Goal: Register for event/course

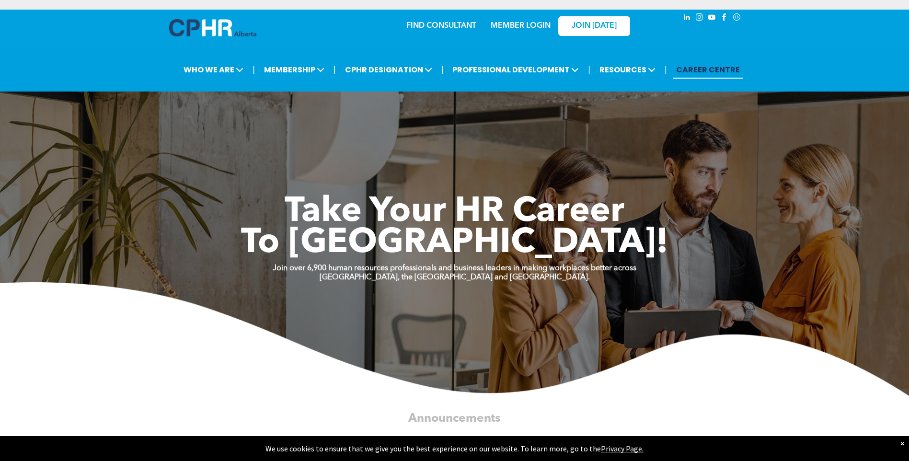
click at [532, 26] on link "MEMBER LOGIN" at bounding box center [521, 26] width 60 height 8
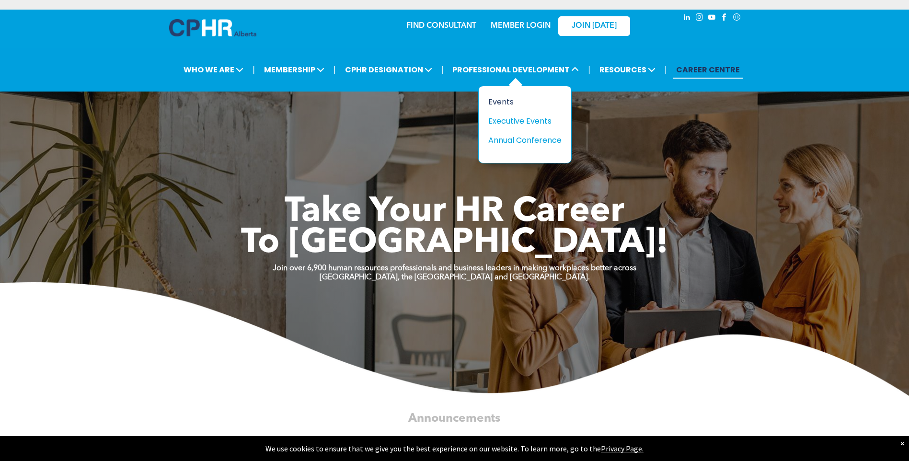
click at [500, 101] on div "Events" at bounding box center [521, 102] width 66 height 12
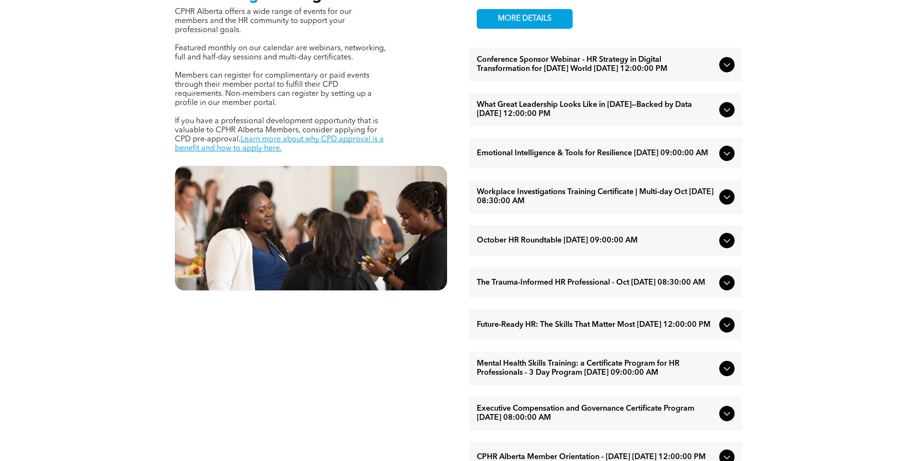
scroll to position [479, 0]
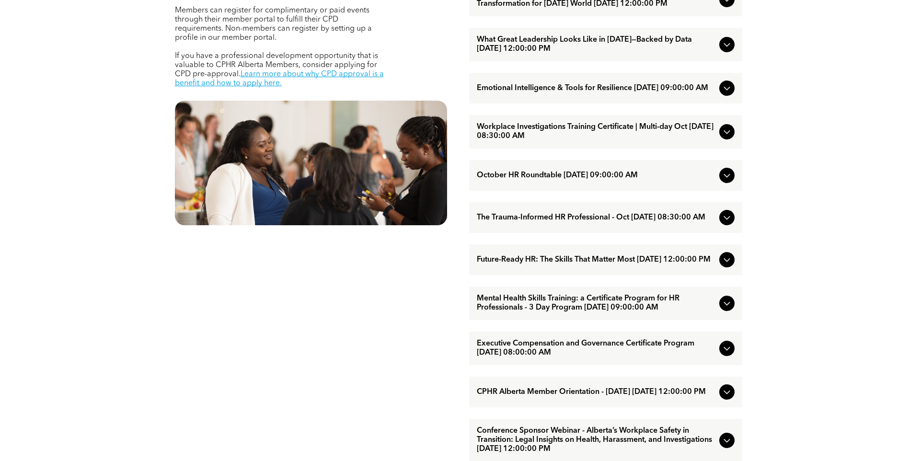
click at [565, 222] on span "The Trauma-Informed HR Professional - Oct [DATE] 08:30:00 AM" at bounding box center [596, 217] width 239 height 9
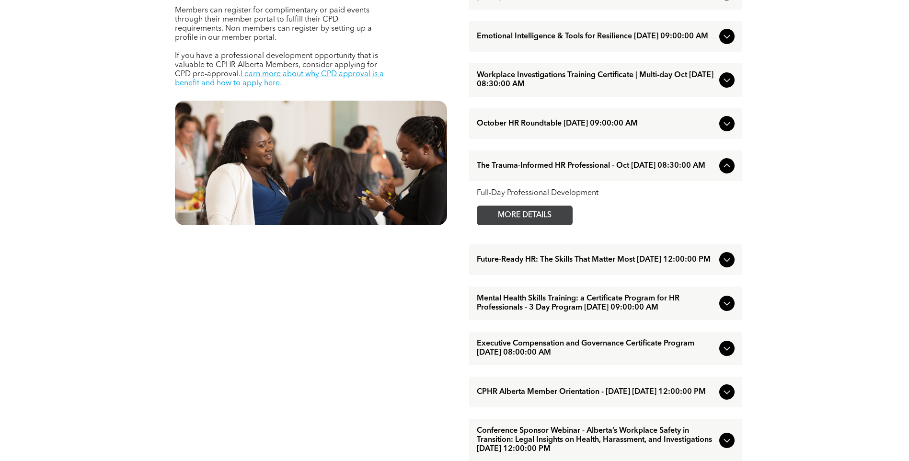
click at [557, 225] on span "MORE DETAILS" at bounding box center [525, 215] width 76 height 19
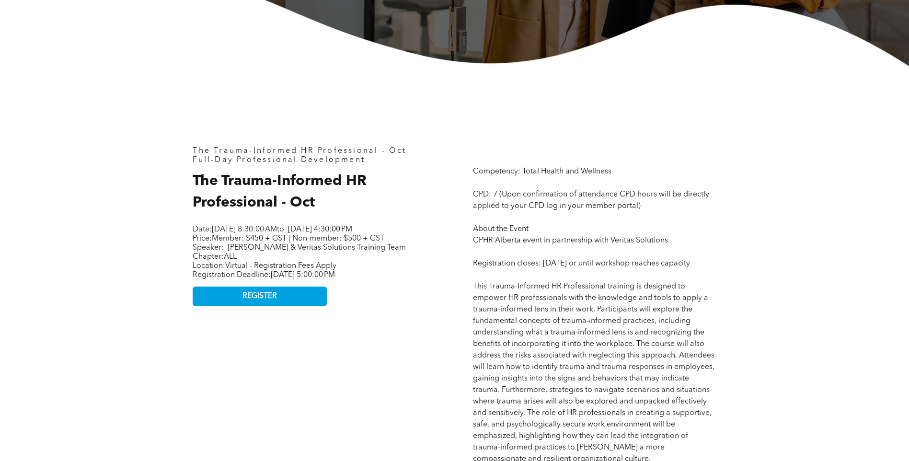
scroll to position [431, 0]
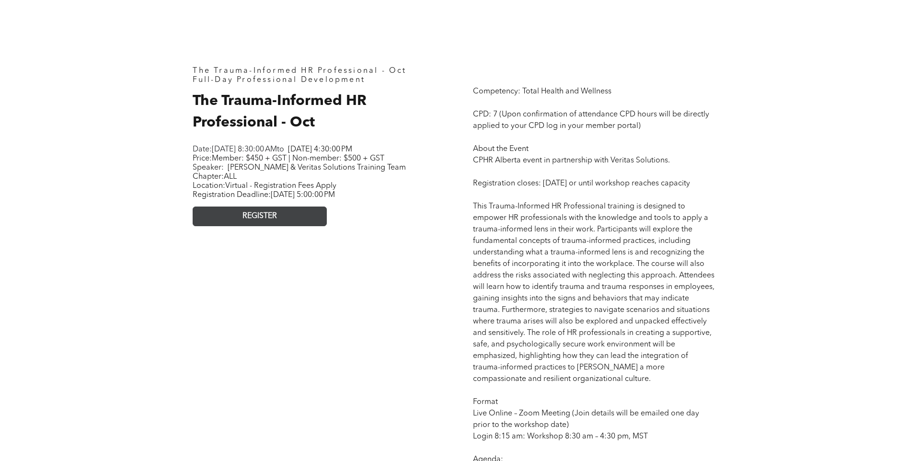
click at [276, 221] on span "REGISTER" at bounding box center [260, 216] width 35 height 9
